Goal: Task Accomplishment & Management: Use online tool/utility

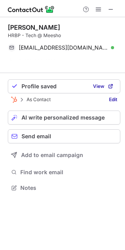
scroll to position [4, 4]
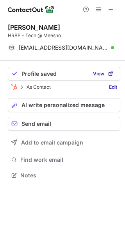
scroll to position [4, 4]
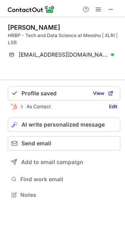
scroll to position [4, 4]
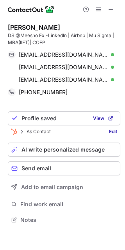
scroll to position [214, 125]
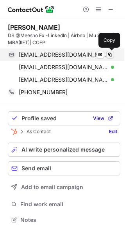
click at [109, 54] on span at bounding box center [110, 55] width 6 height 6
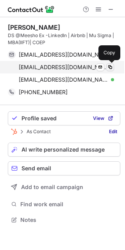
click at [108, 66] on span at bounding box center [110, 67] width 6 height 6
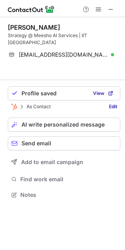
scroll to position [4, 4]
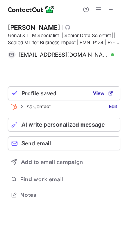
scroll to position [4, 4]
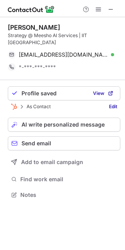
scroll to position [183, 125]
